Goal: Complete application form: Complete application form

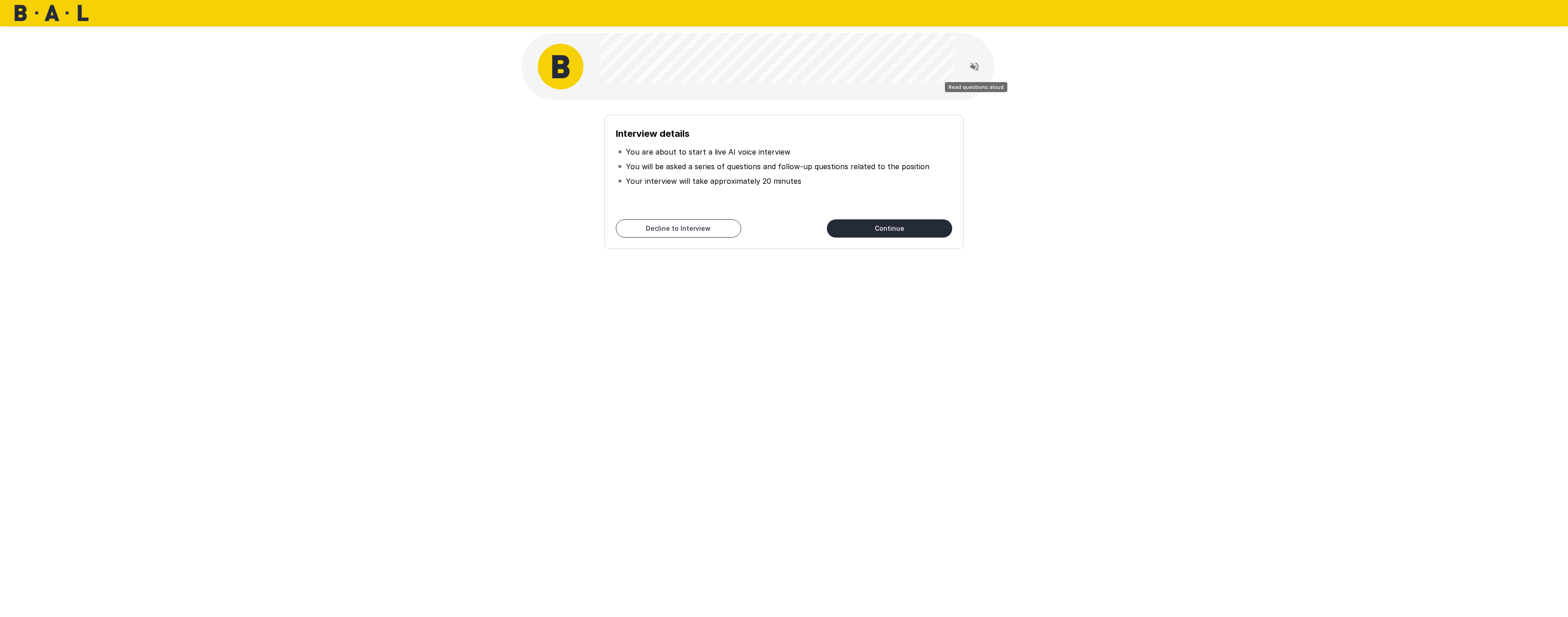
click at [978, 68] on icon "Read questions aloud" at bounding box center [975, 66] width 11 height 11
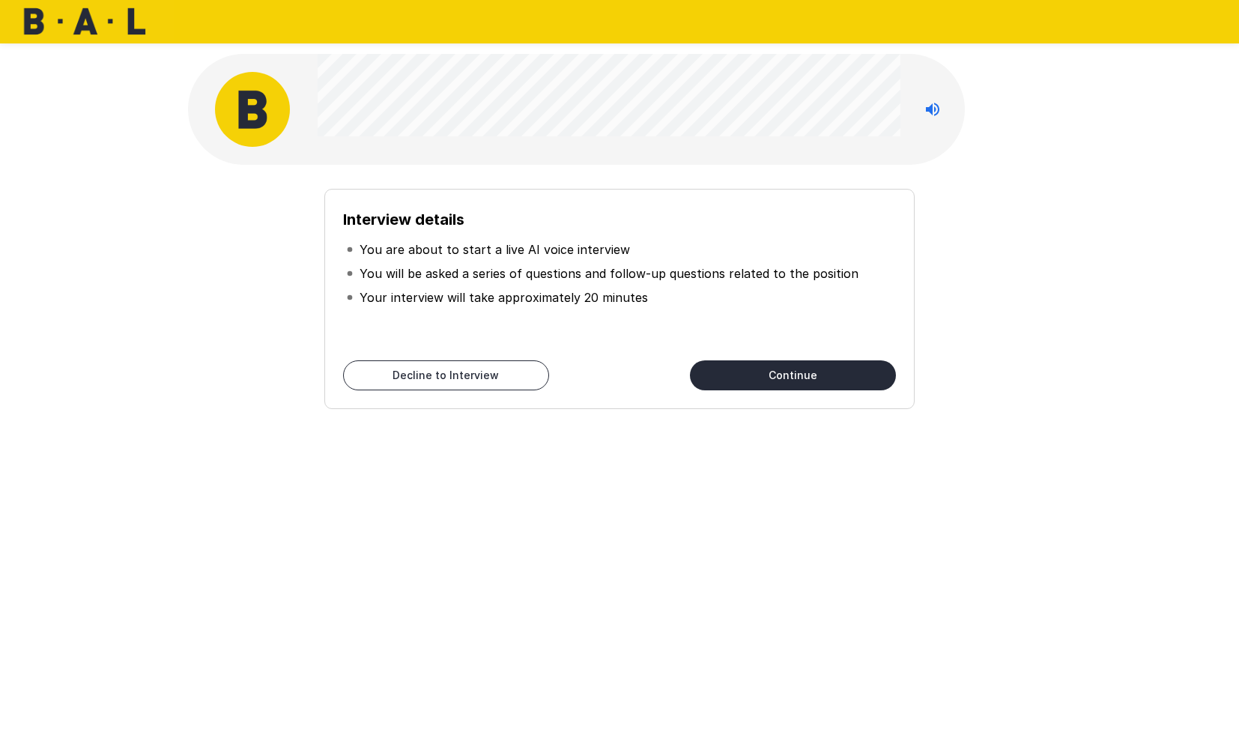
click at [625, 17] on div at bounding box center [619, 21] width 1239 height 43
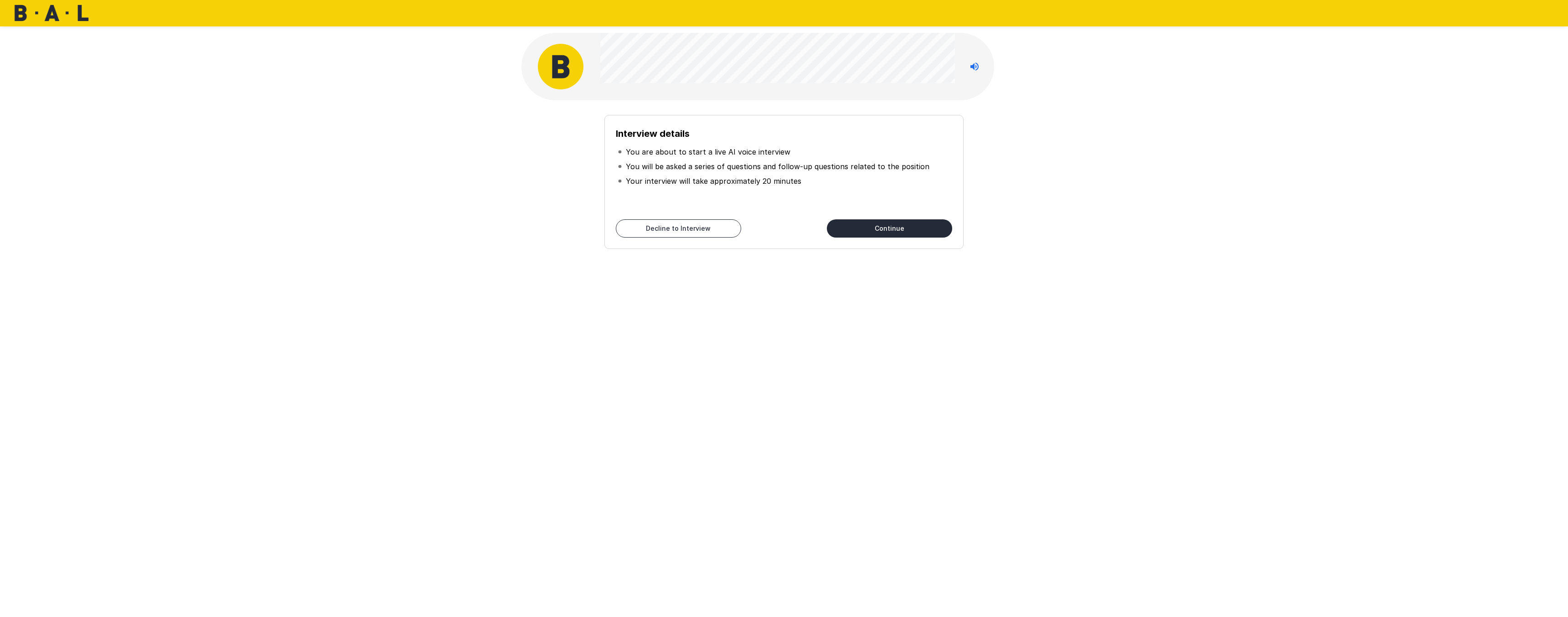
click at [869, 231] on button "Continue" at bounding box center [889, 228] width 125 height 18
click at [856, 224] on button "Continue" at bounding box center [889, 228] width 125 height 18
click at [875, 234] on button "Start My Interview" at bounding box center [889, 228] width 125 height 18
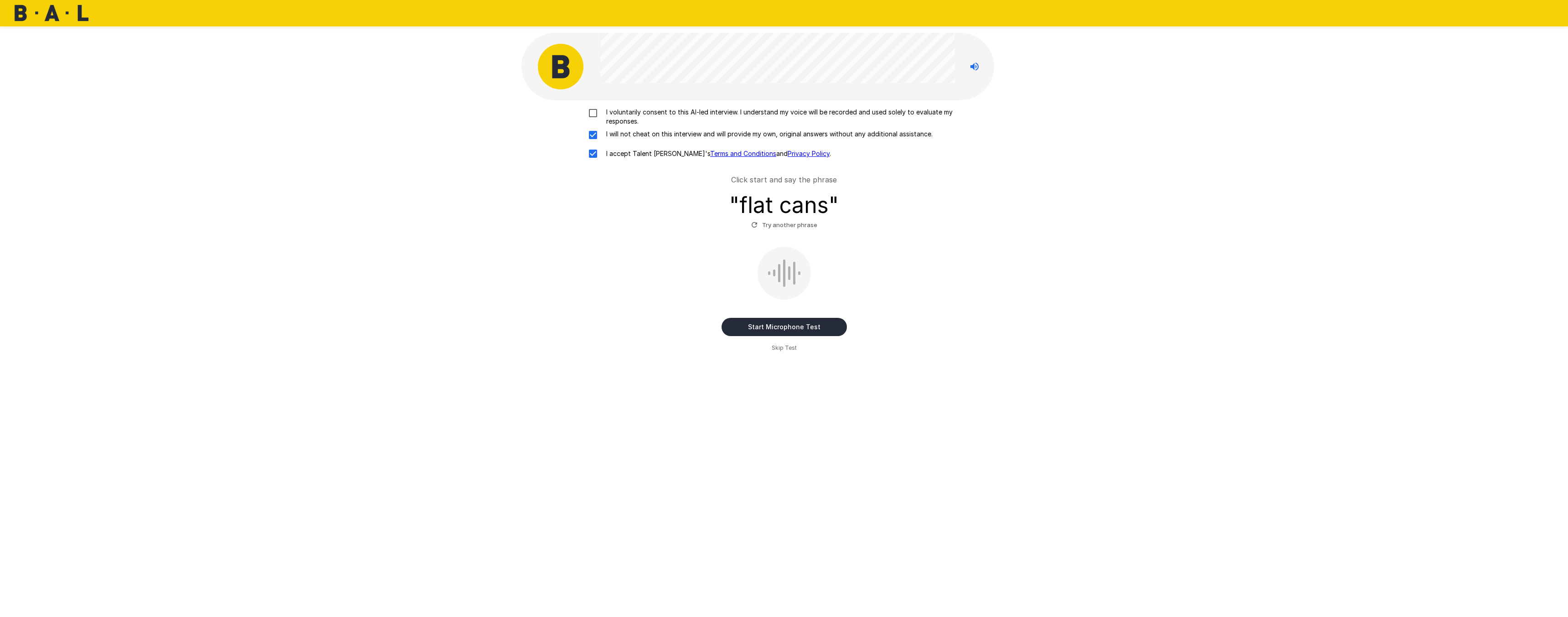
click at [593, 119] on label "I voluntarily consent to this AI-led interview. I understand my voice will be r…" at bounding box center [784, 117] width 401 height 18
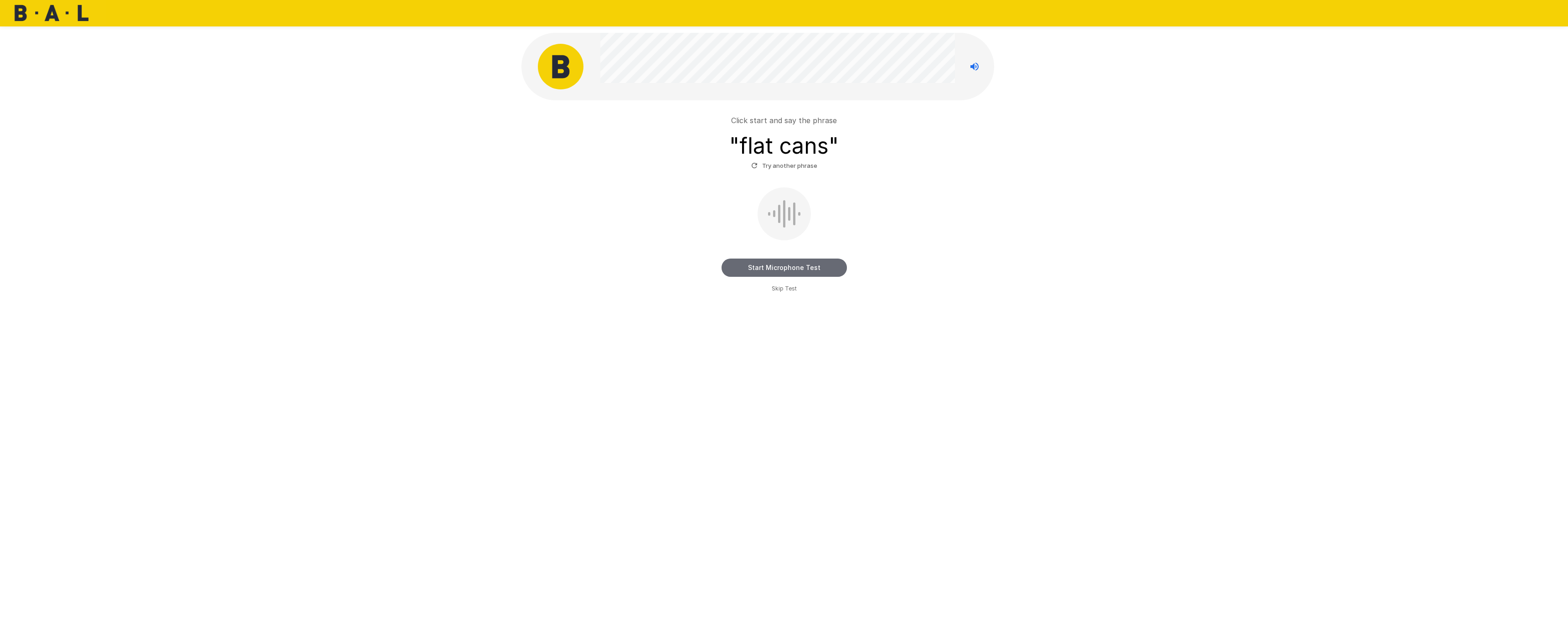
click at [809, 273] on button "Start Microphone Test" at bounding box center [784, 268] width 125 height 18
click at [816, 266] on button "Stop & Submit" at bounding box center [784, 268] width 125 height 18
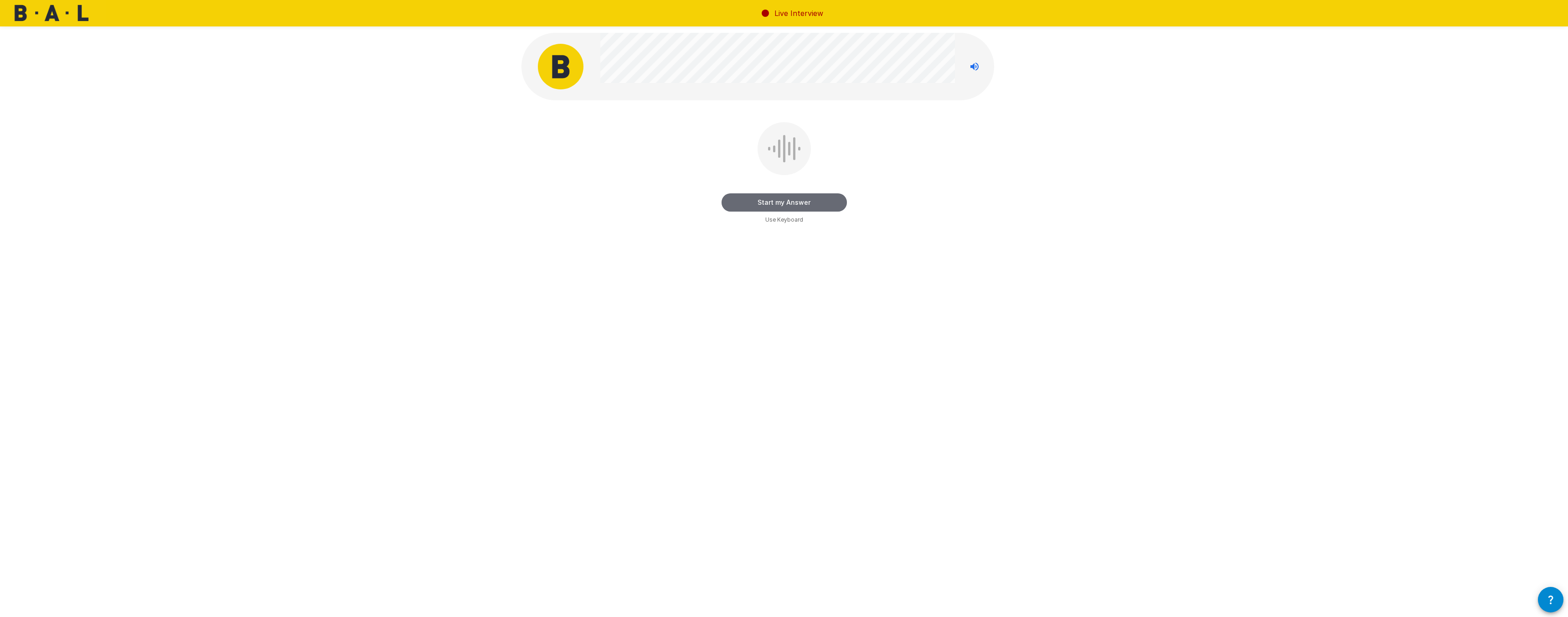
click at [821, 201] on button "Start my Answer" at bounding box center [784, 203] width 125 height 18
click at [822, 199] on button "Stop & Submit" at bounding box center [784, 203] width 125 height 18
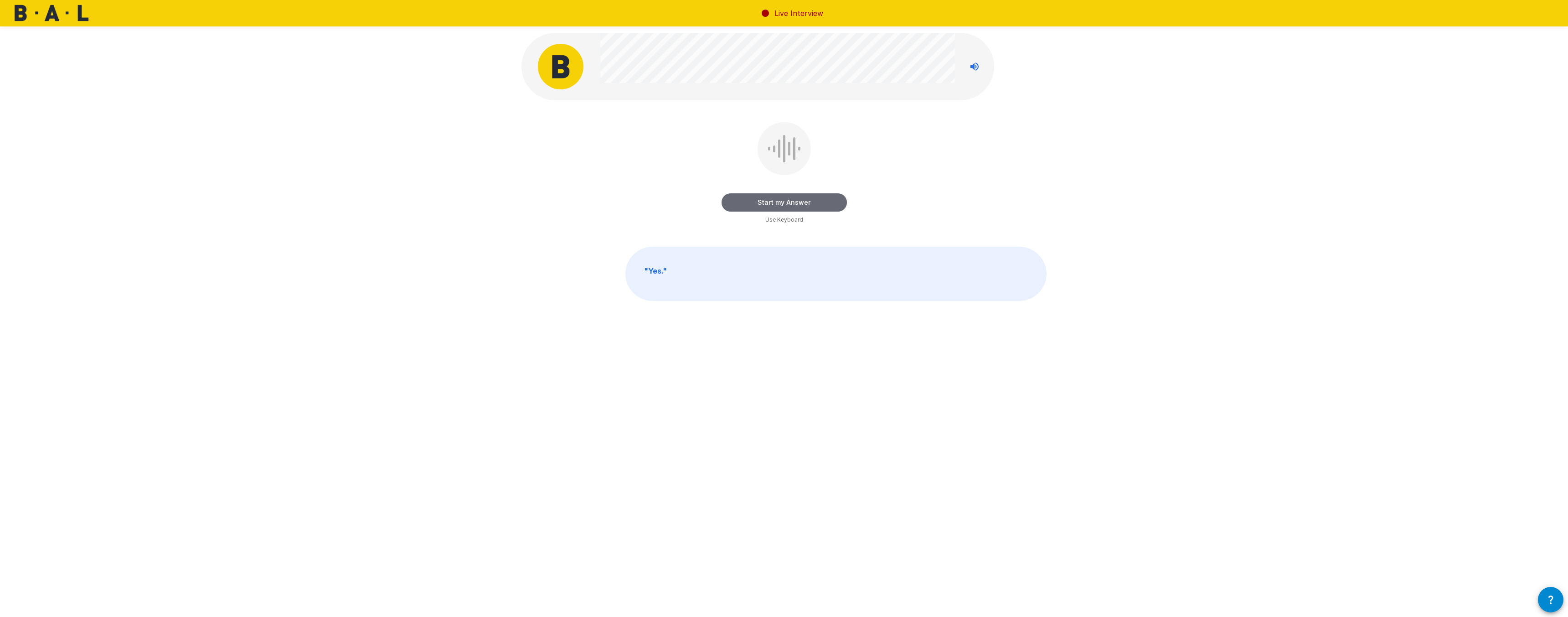
click at [825, 202] on button "Start my Answer" at bounding box center [784, 203] width 125 height 18
click at [801, 206] on button "Stop & Submit" at bounding box center [784, 203] width 125 height 18
click at [973, 68] on icon "Stop reading questions aloud" at bounding box center [974, 66] width 8 height 8
click at [975, 74] on button "Read questions aloud" at bounding box center [975, 66] width 18 height 18
click at [803, 205] on button "Start my Answer" at bounding box center [784, 203] width 125 height 18
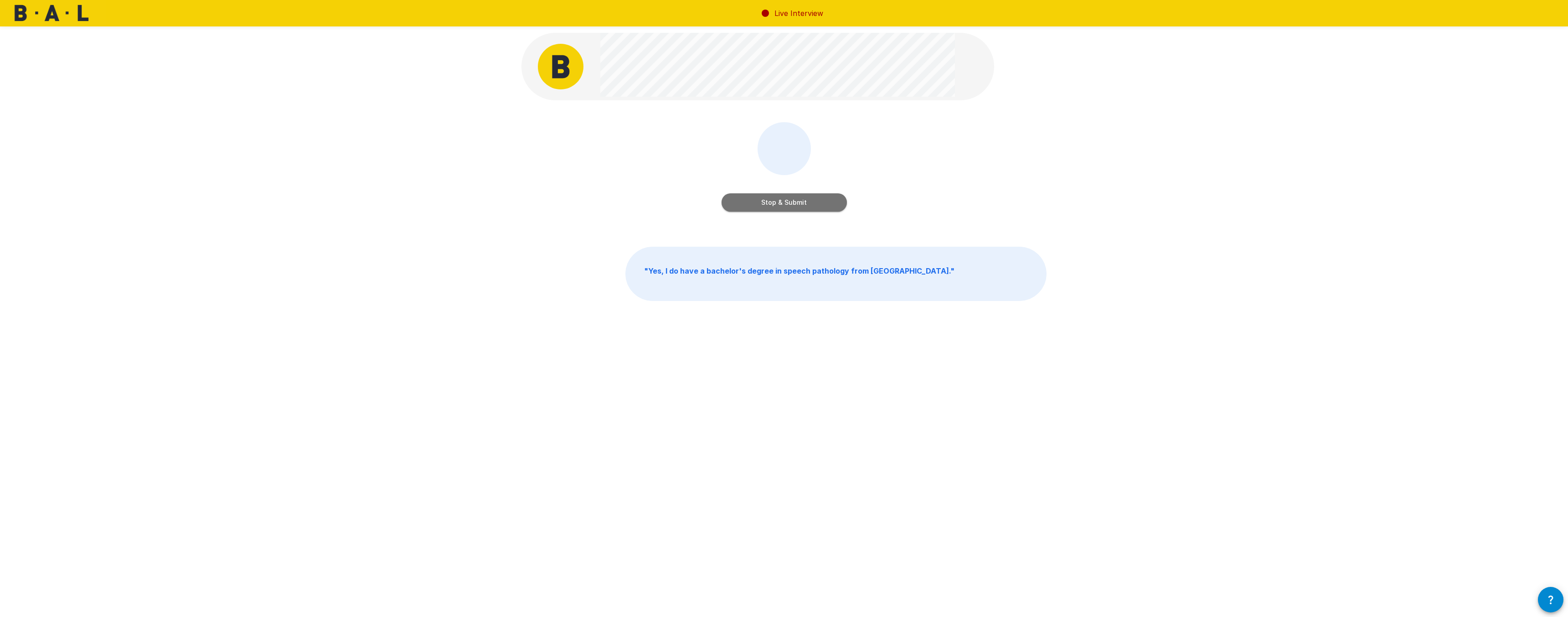
click at [799, 210] on button "Stop & Submit" at bounding box center [784, 203] width 125 height 18
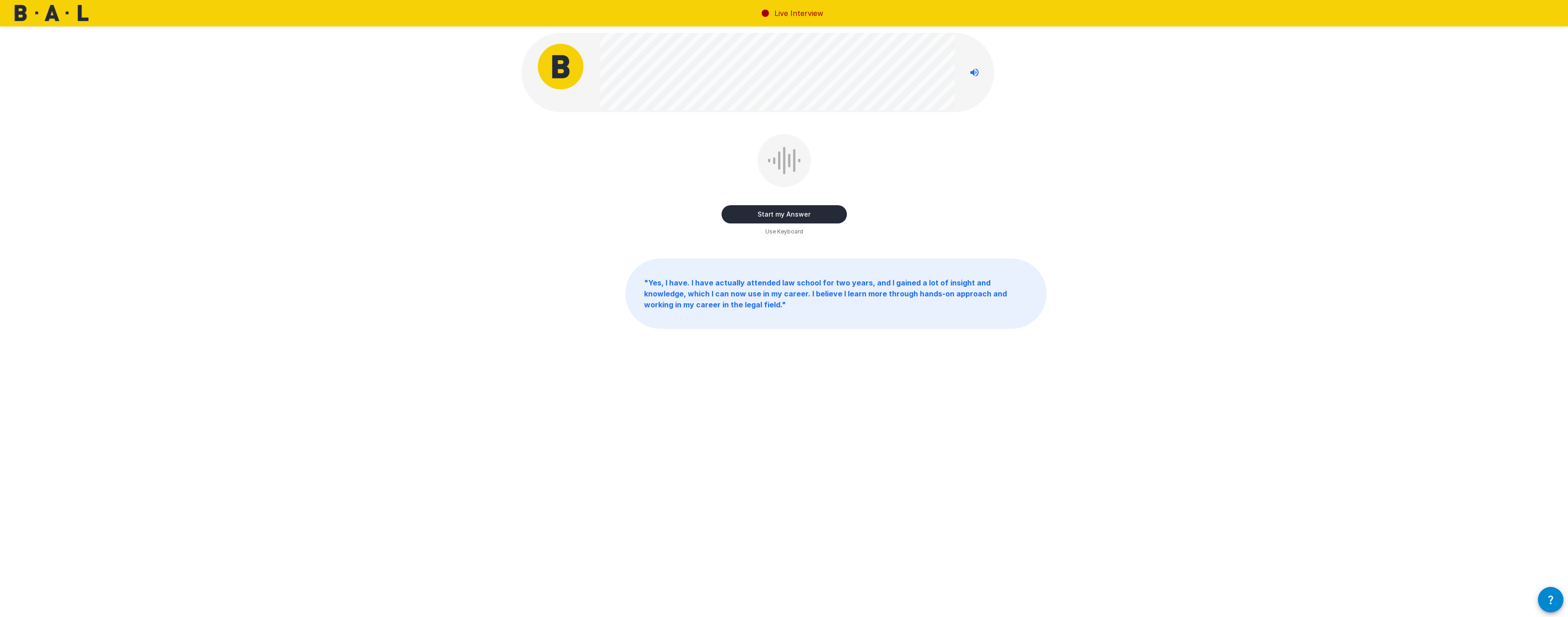
click at [973, 77] on icon "Stop reading questions aloud" at bounding box center [975, 72] width 11 height 11
click at [979, 77] on icon "Read questions aloud" at bounding box center [975, 72] width 11 height 11
click at [812, 220] on button "Start my Answer" at bounding box center [784, 214] width 125 height 18
click at [790, 214] on button "Stop & Submit" at bounding box center [784, 214] width 125 height 18
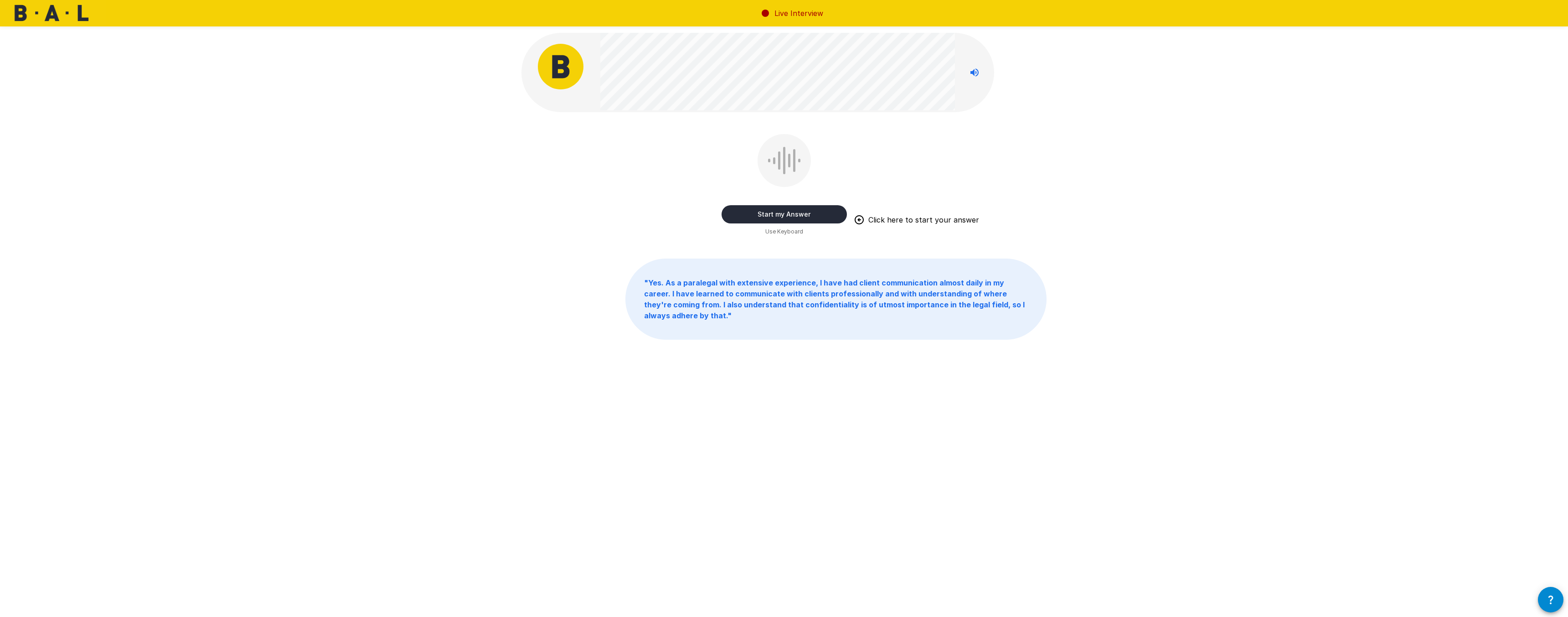
click at [795, 217] on button "Start my Answer" at bounding box center [784, 214] width 125 height 18
click at [799, 219] on button "Stop & Submit" at bounding box center [784, 214] width 125 height 18
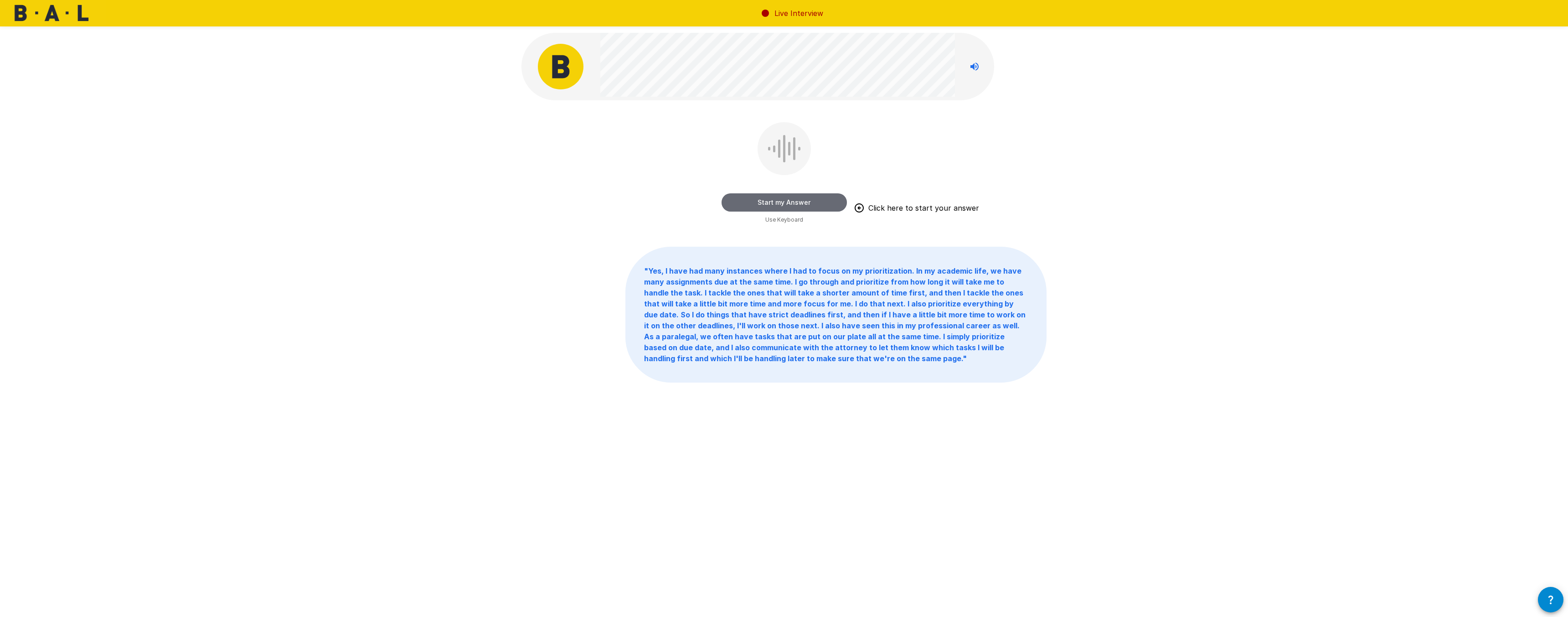
click at [812, 207] on button "Start my Answer" at bounding box center [784, 203] width 125 height 18
click at [812, 206] on button "Stop & Submit" at bounding box center [784, 203] width 125 height 18
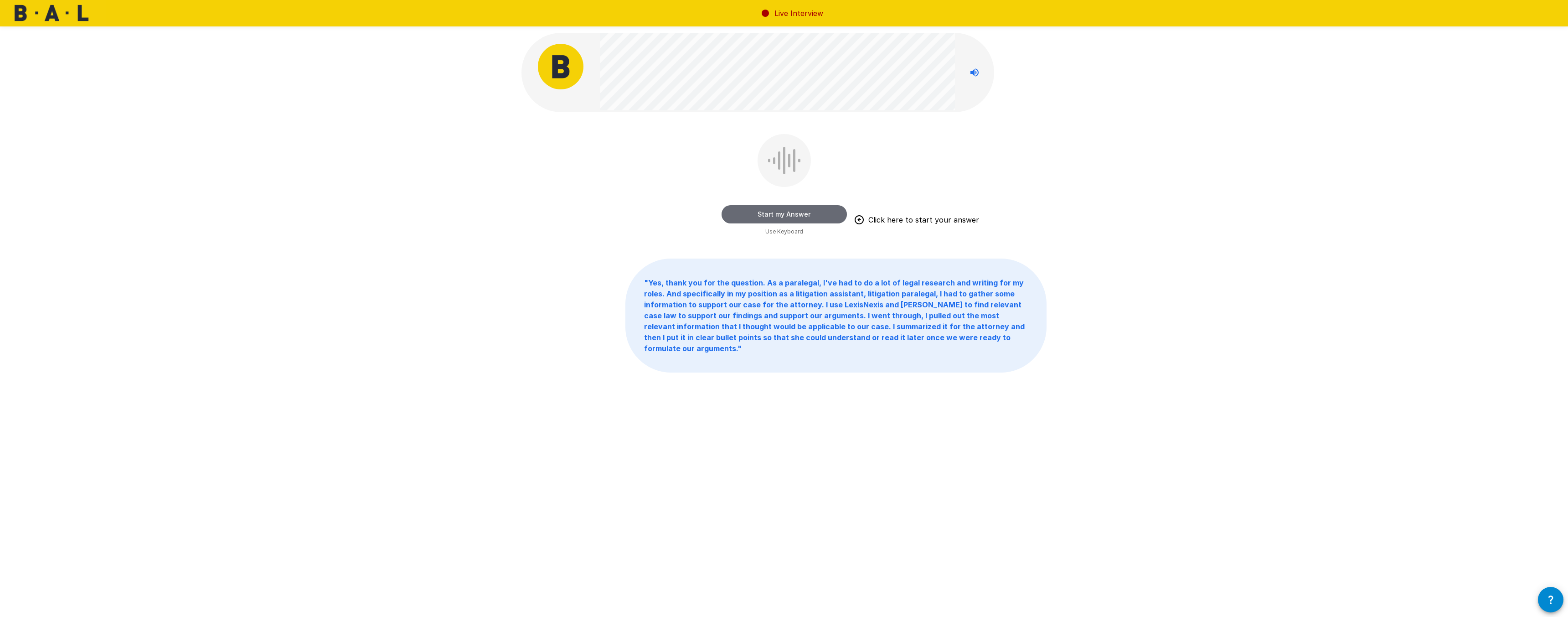
click at [827, 217] on button "Start my Answer" at bounding box center [784, 214] width 125 height 18
click at [796, 216] on button "Stop & Submit" at bounding box center [784, 214] width 125 height 18
click at [844, 213] on button "Start my Answer" at bounding box center [784, 214] width 125 height 18
click at [769, 217] on button "Stop & Submit" at bounding box center [784, 214] width 125 height 18
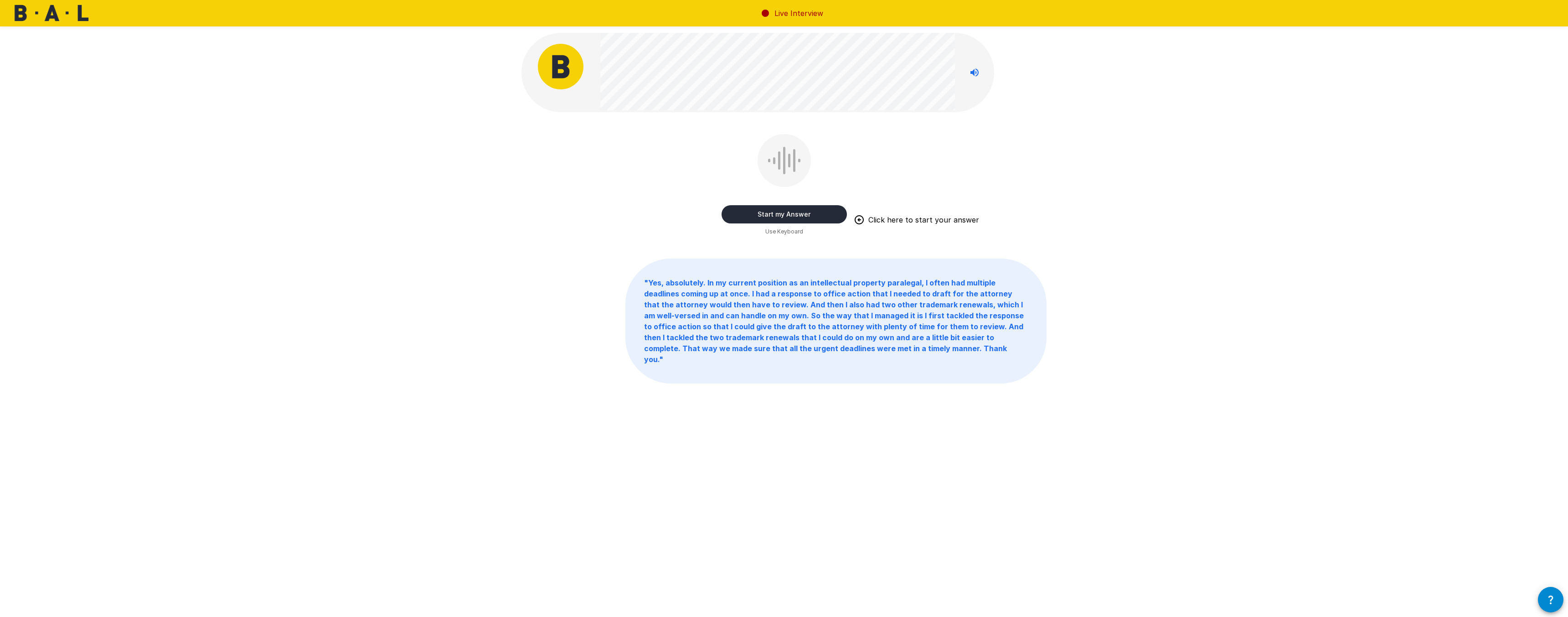
click at [789, 220] on button "Start my Answer" at bounding box center [784, 214] width 125 height 18
click at [805, 215] on button "Stop & Submit" at bounding box center [784, 214] width 125 height 18
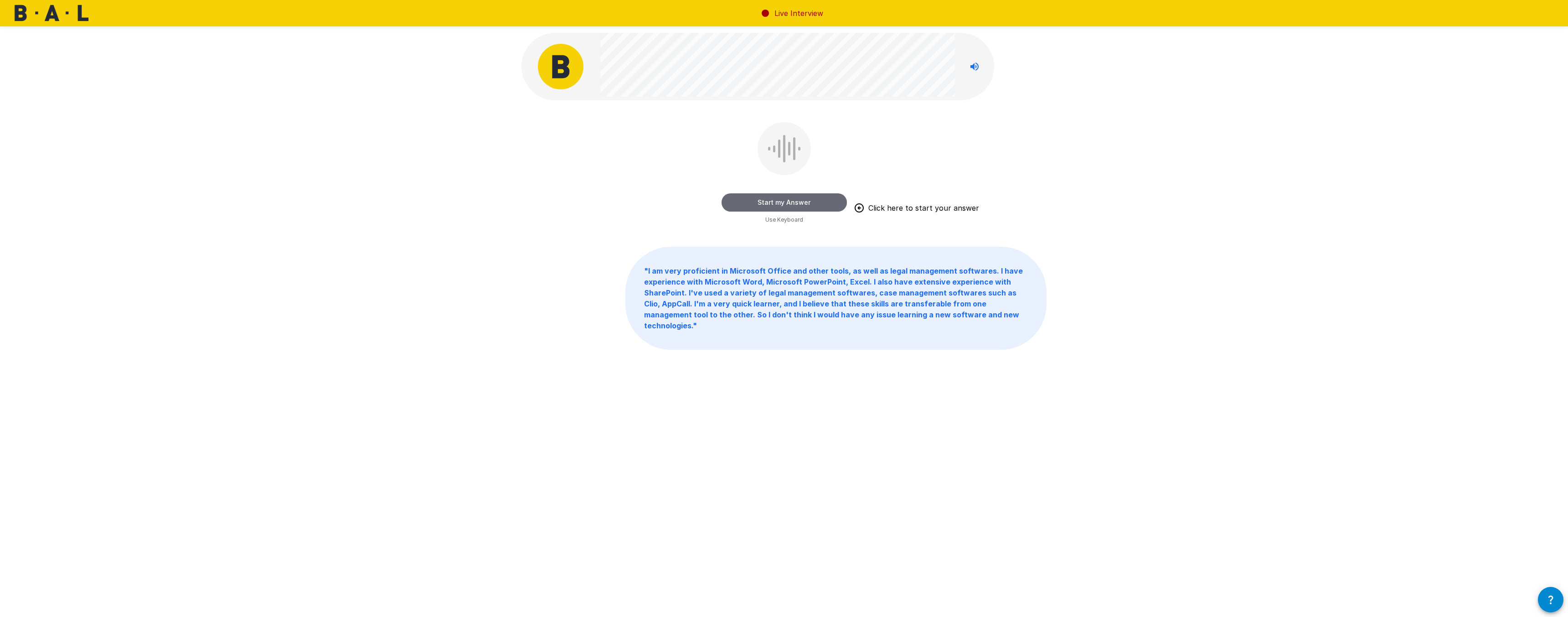
click at [822, 203] on button "Start my Answer" at bounding box center [784, 203] width 125 height 18
click at [810, 208] on button "Stop & Submit" at bounding box center [784, 203] width 125 height 18
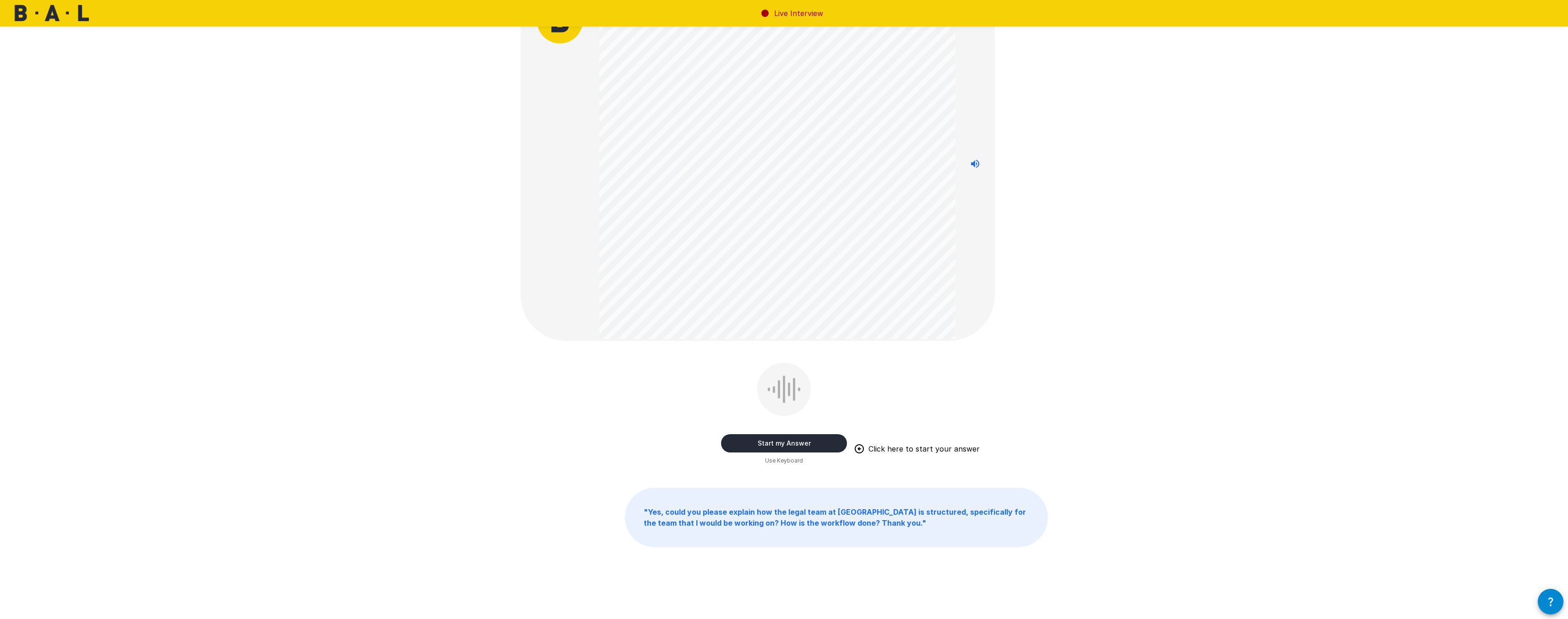
scroll to position [47, 0]
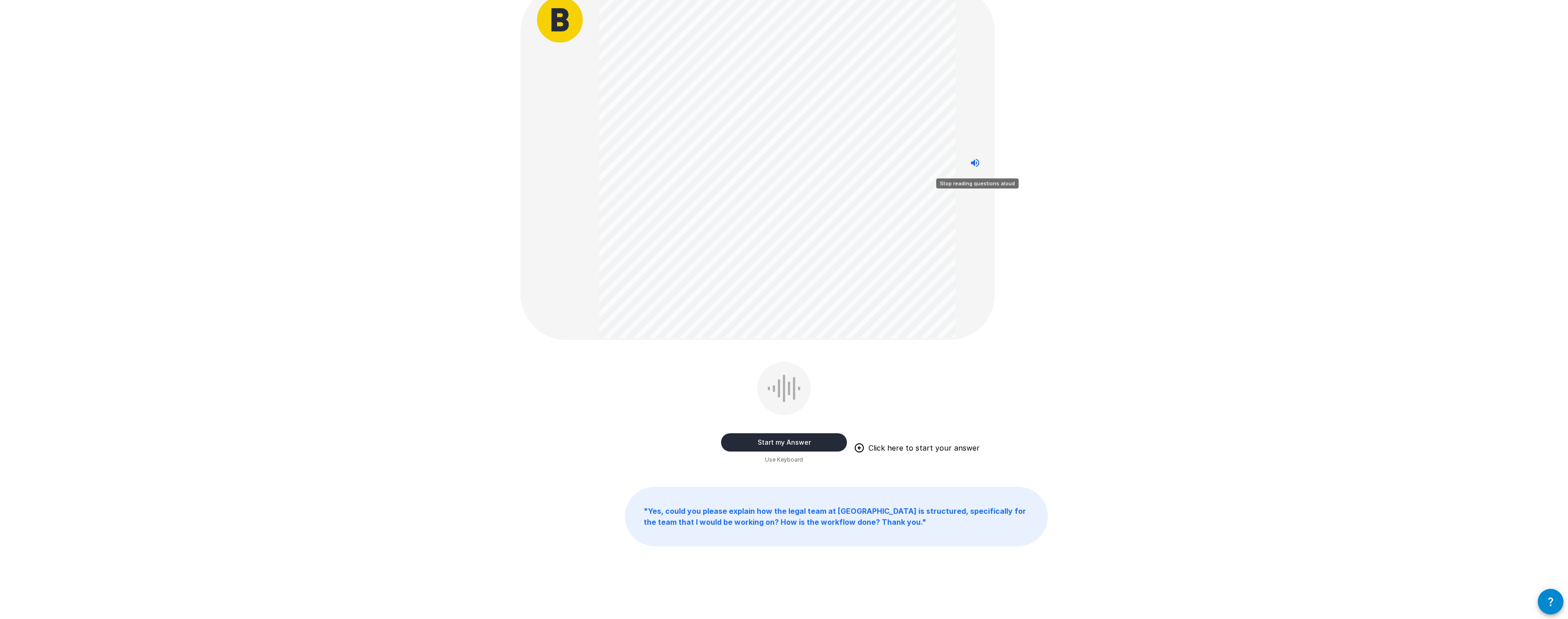
click at [970, 161] on icon "Stop reading questions aloud" at bounding box center [975, 163] width 11 height 11
click at [974, 163] on icon "Read questions aloud" at bounding box center [974, 163] width 8 height 8
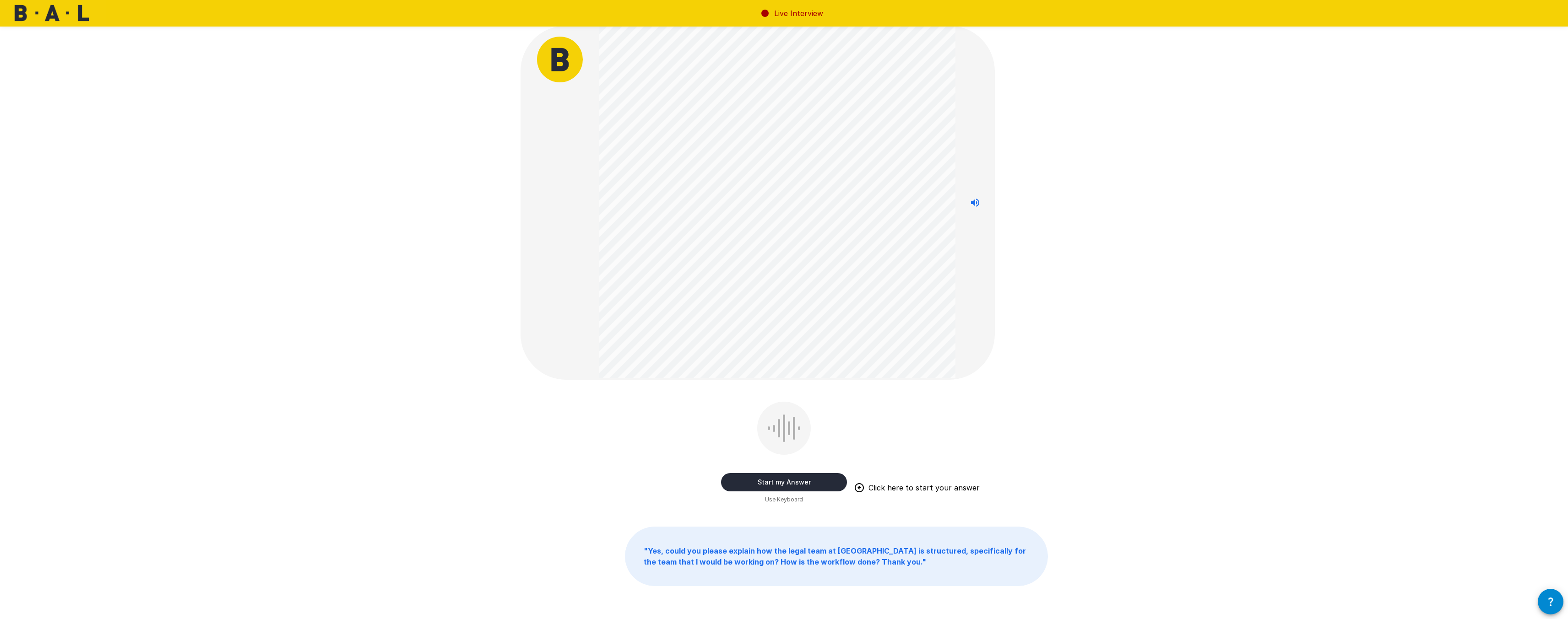
scroll to position [0, 0]
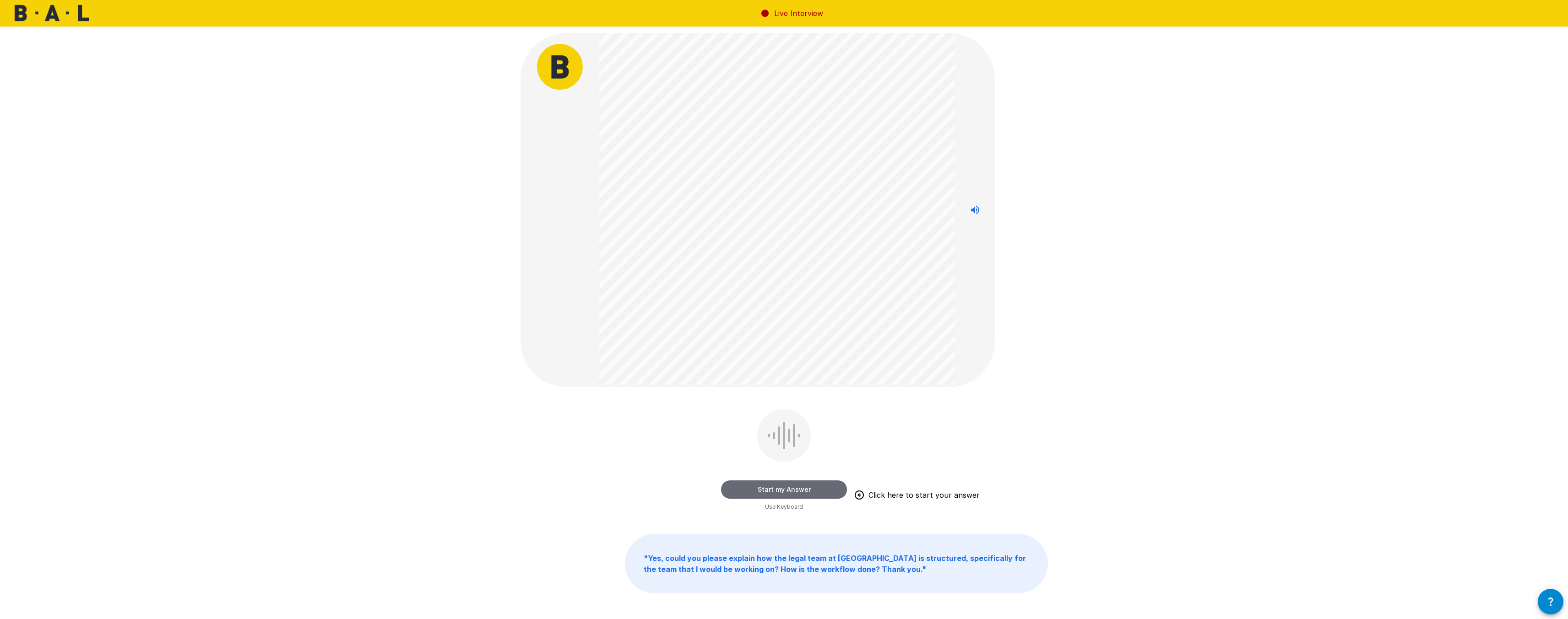
click at [812, 491] on button "Start my Answer" at bounding box center [784, 489] width 126 height 18
click at [814, 486] on button "Stop & Submit" at bounding box center [784, 489] width 126 height 18
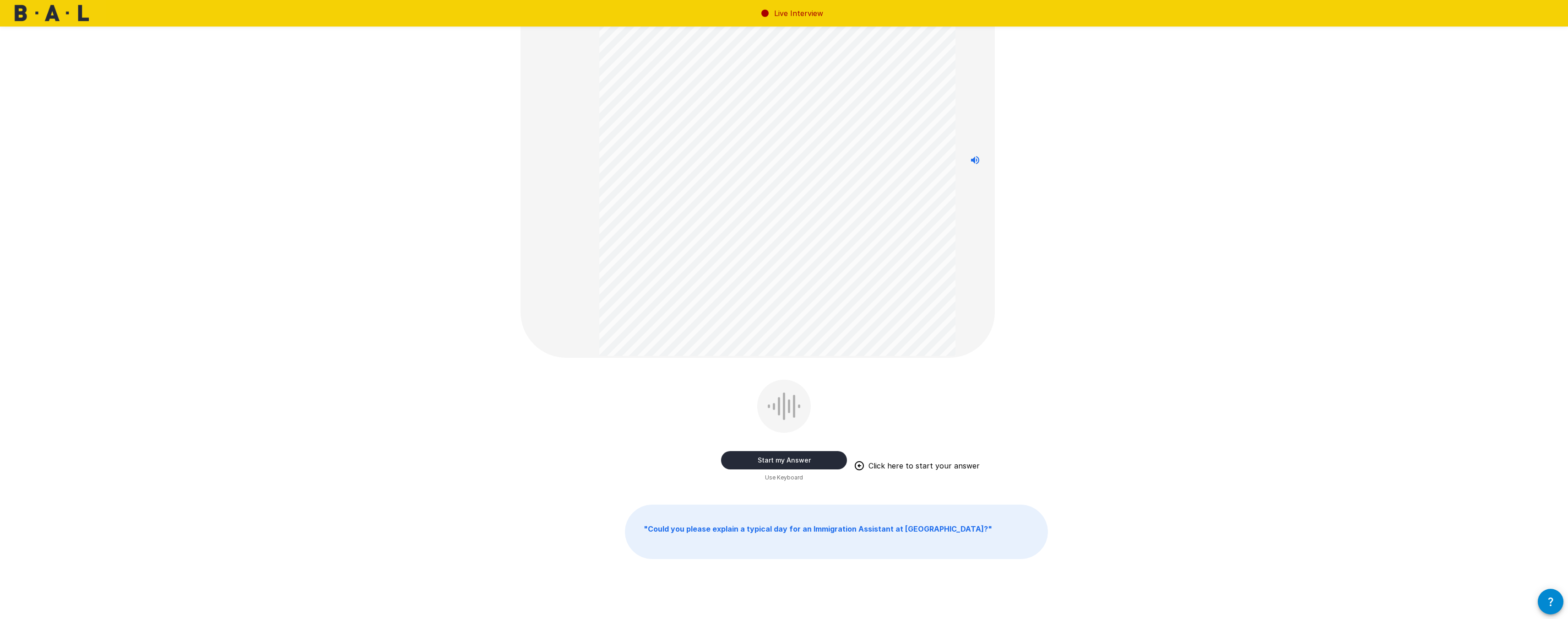
scroll to position [83, 0]
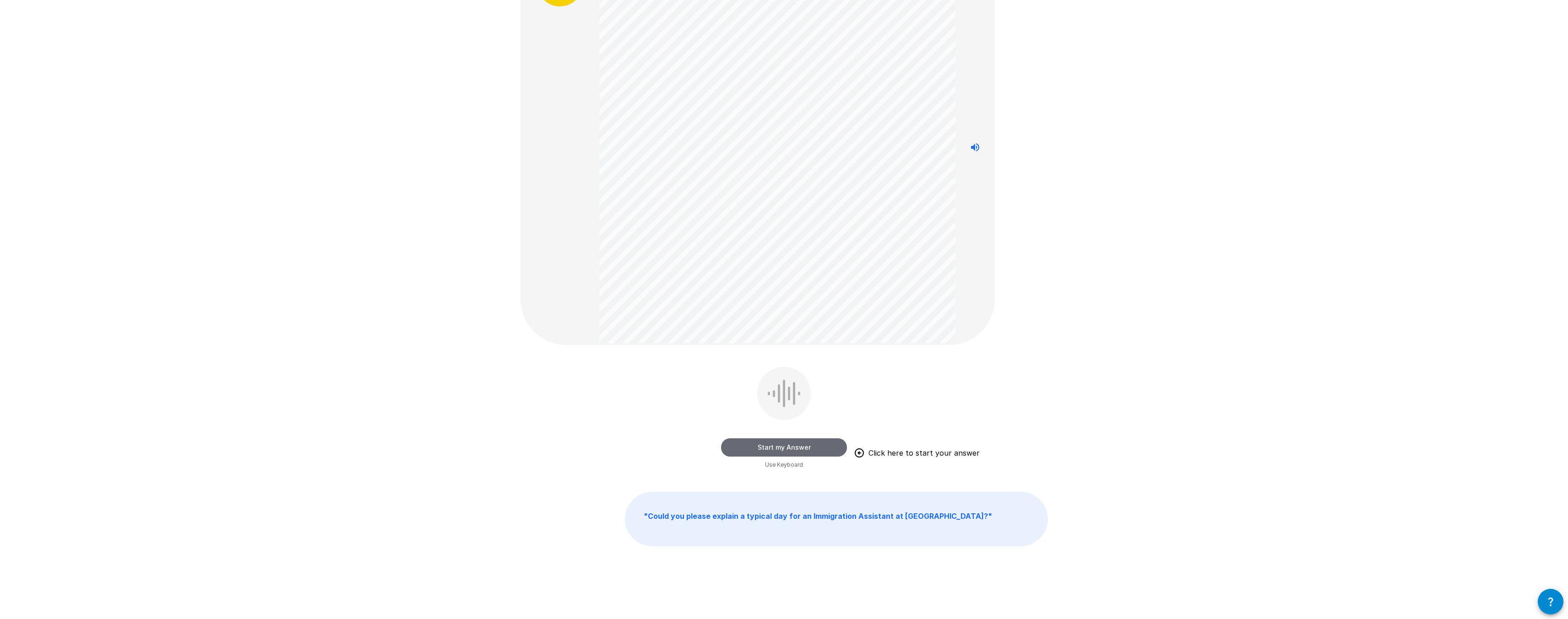
click at [837, 452] on button "Start my Answer" at bounding box center [784, 447] width 126 height 18
click at [839, 440] on button "Stop & Submit" at bounding box center [784, 447] width 126 height 18
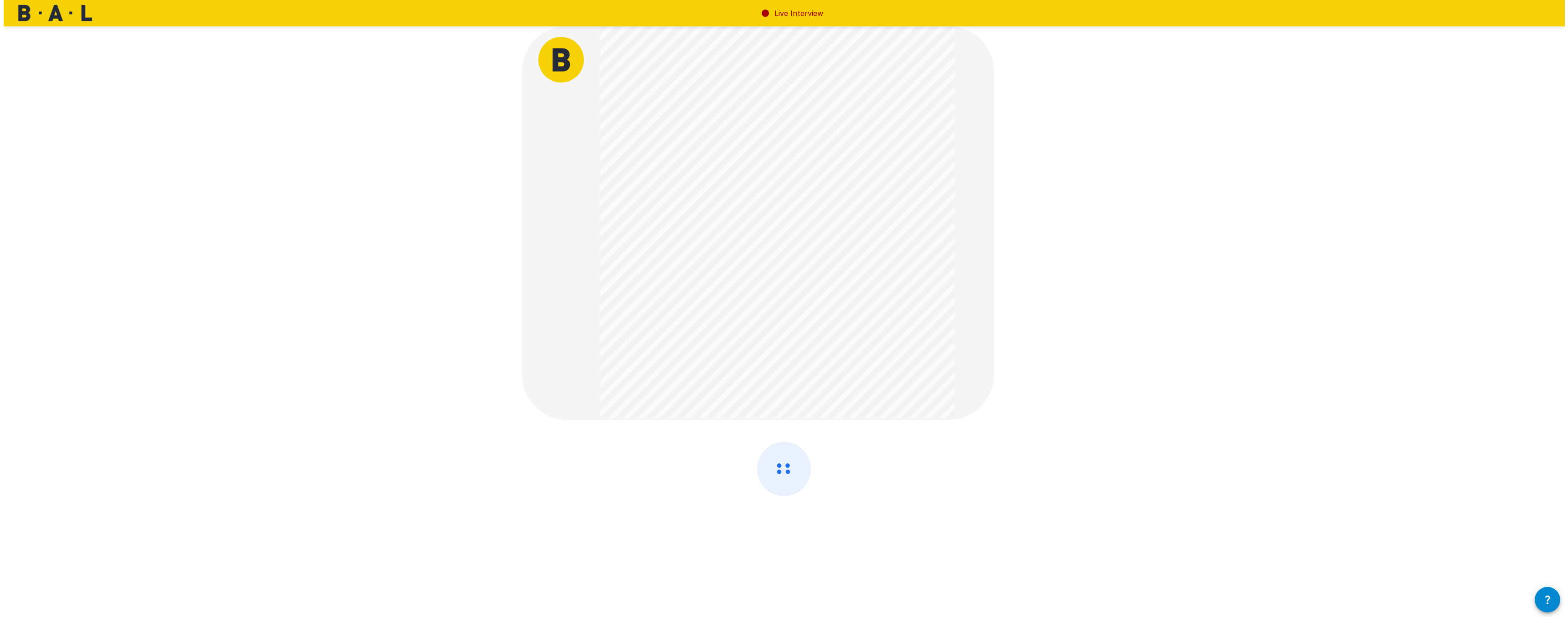
scroll to position [0, 0]
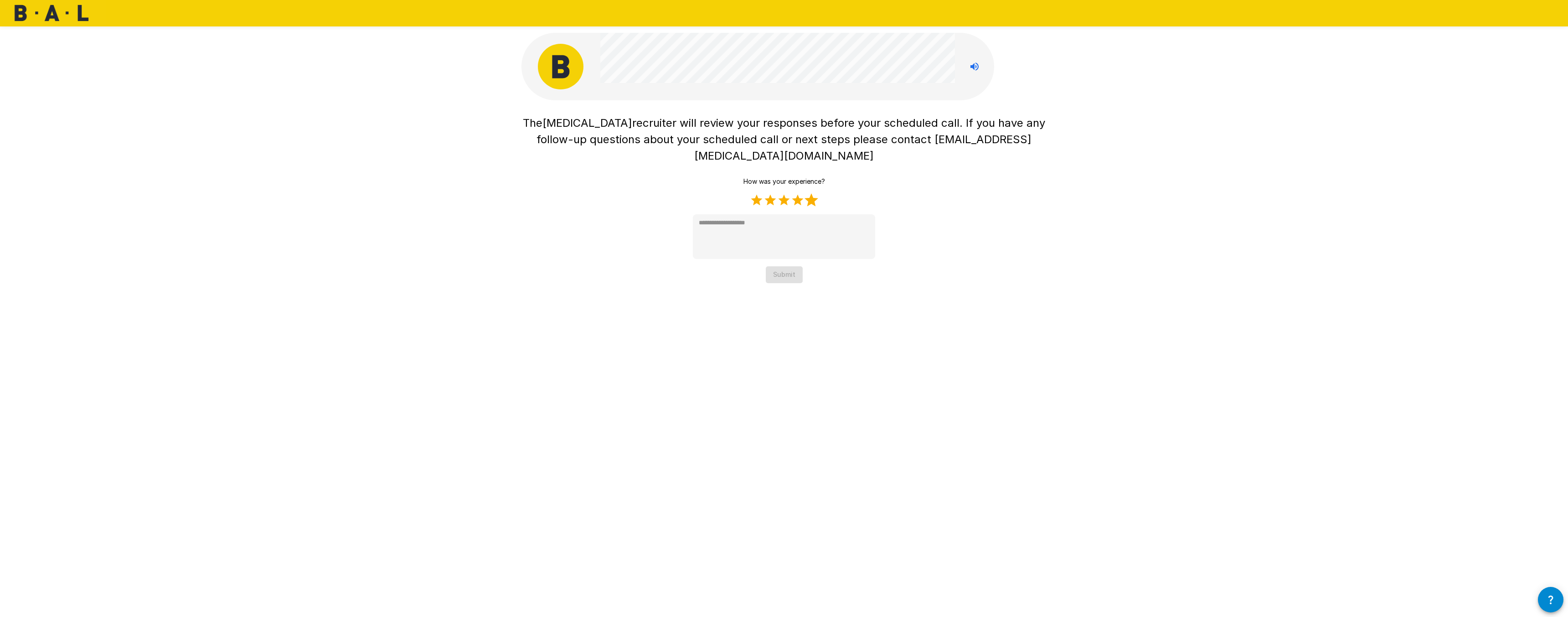
click at [816, 194] on label "5 Stars" at bounding box center [811, 200] width 13 height 13
type textarea "*"
click at [791, 266] on button "Submit" at bounding box center [784, 275] width 37 height 17
